Goal: Information Seeking & Learning: Find specific fact

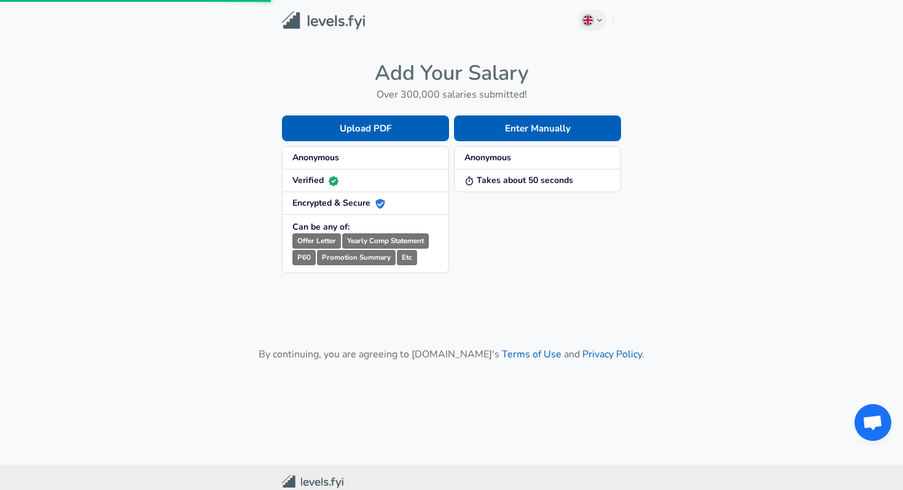
scroll to position [25, 0]
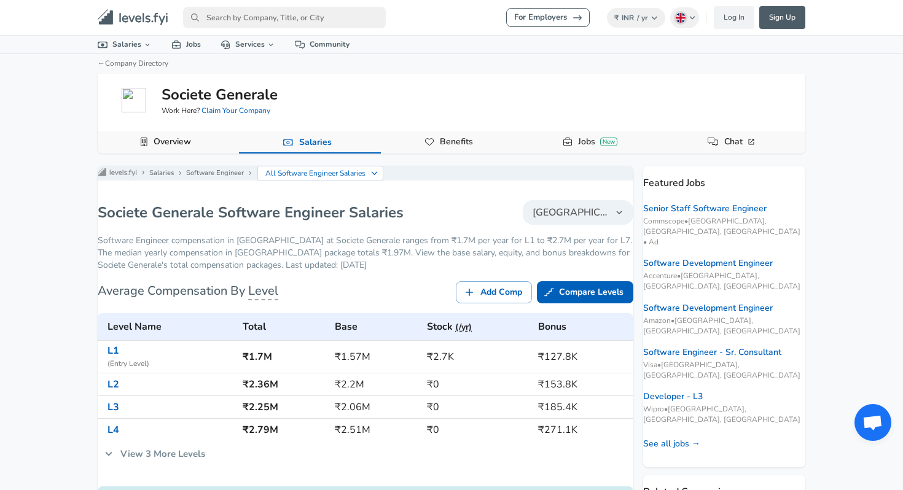
click at [203, 139] on button "Overview" at bounding box center [168, 142] width 141 height 22
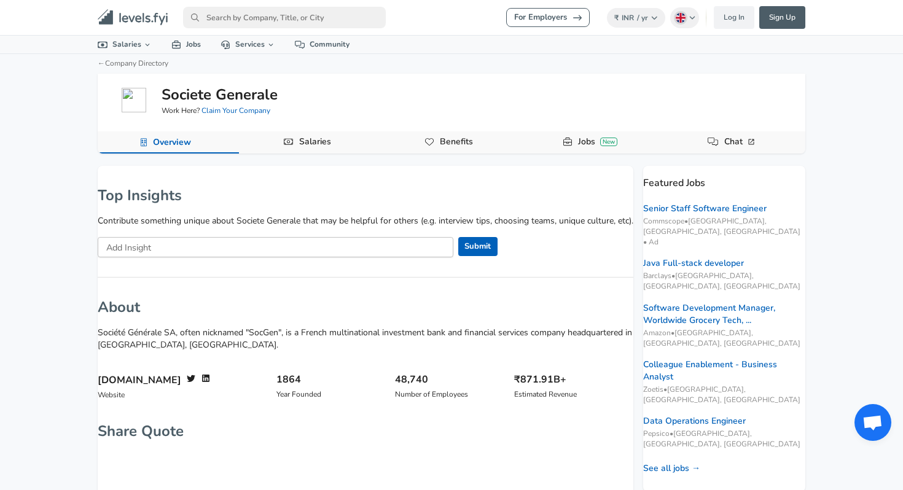
click at [213, 9] on input "primary" at bounding box center [284, 17] width 203 height 21
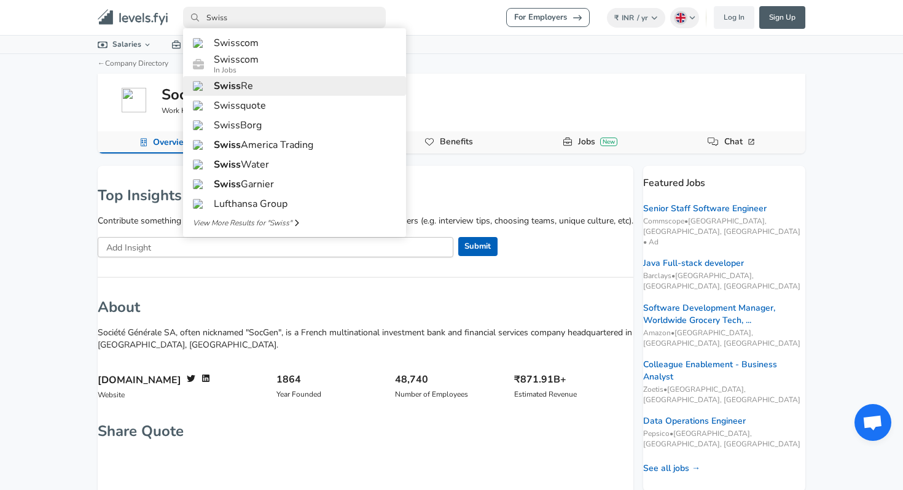
type input "Swiss"
click at [236, 93] on span "Swiss" at bounding box center [227, 86] width 27 height 14
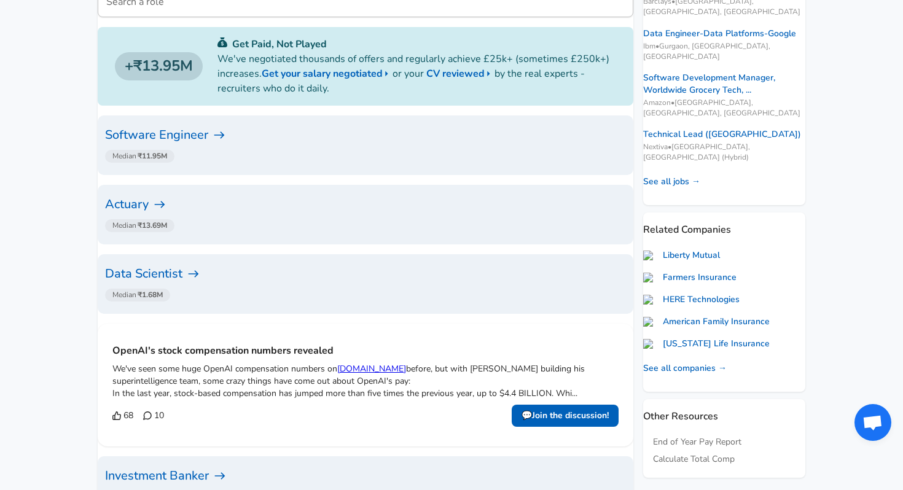
scroll to position [276, 0]
click at [225, 130] on icon at bounding box center [219, 134] width 12 height 12
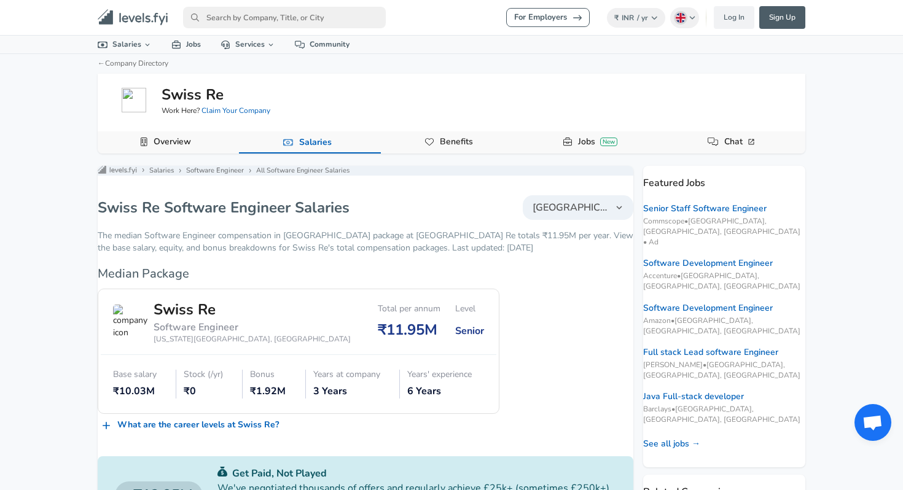
click at [561, 211] on span "[GEOGRAPHIC_DATA]" at bounding box center [570, 207] width 76 height 15
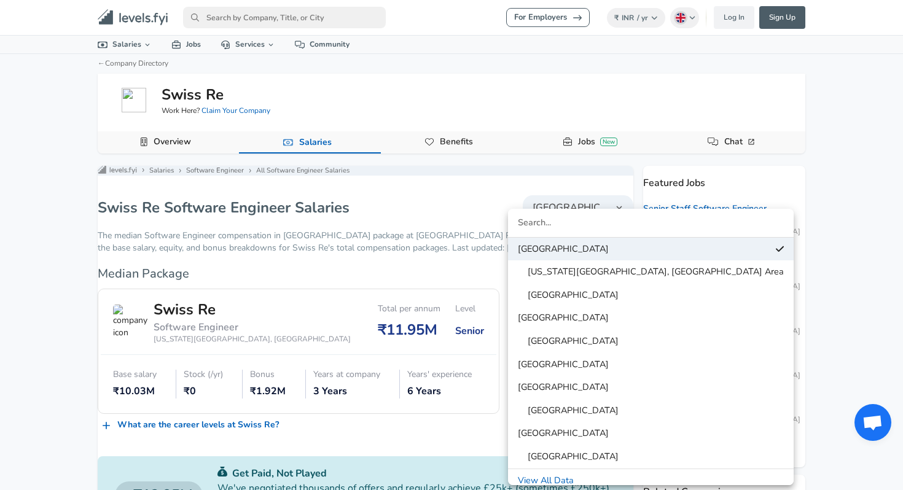
click at [535, 317] on span "[GEOGRAPHIC_DATA]" at bounding box center [563, 318] width 91 height 14
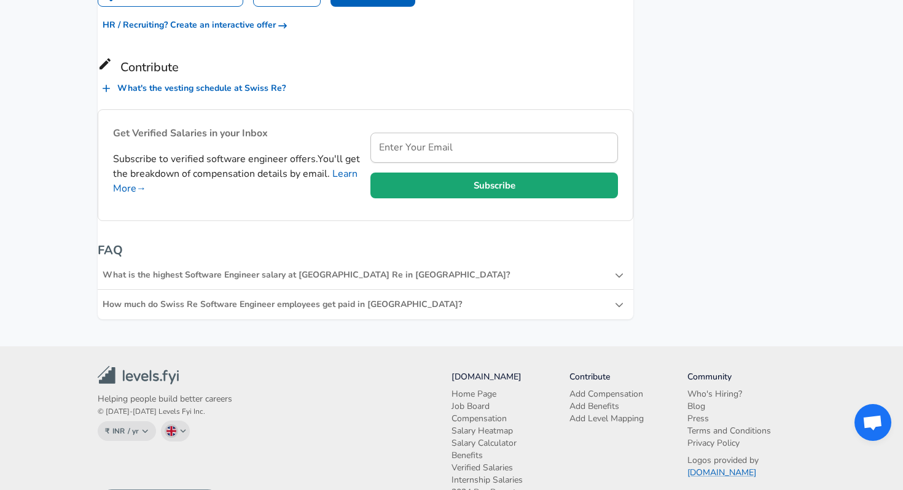
scroll to position [1222, 0]
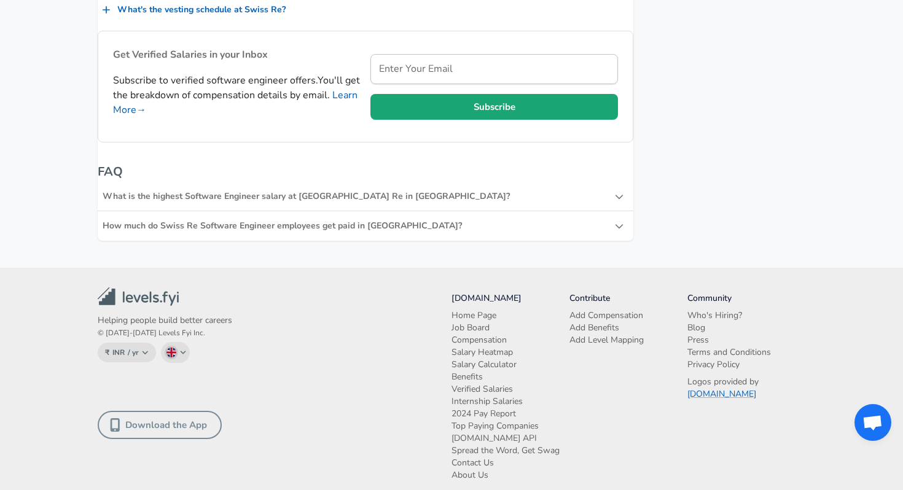
click at [422, 182] on div "What is the highest Software Engineer salary at [GEOGRAPHIC_DATA] Re in [GEOGRA…" at bounding box center [365, 196] width 535 height 29
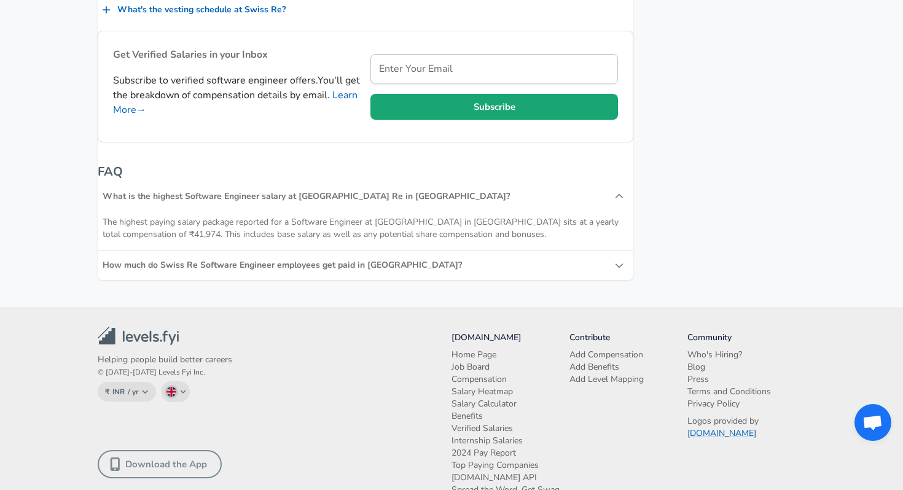
click at [402, 259] on div "How much do Swiss Re Software Engineer employees get paid in [GEOGRAPHIC_DATA]?" at bounding box center [359, 265] width 512 height 12
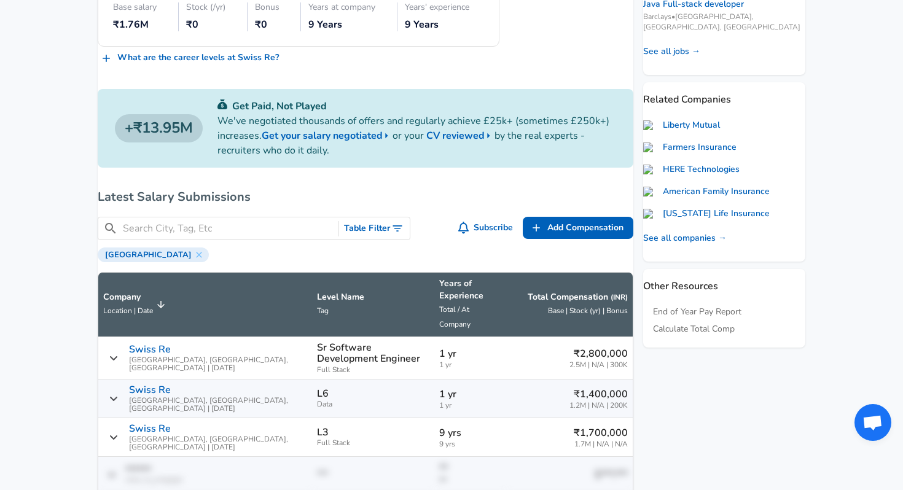
scroll to position [0, 0]
